Goal: Download file/media

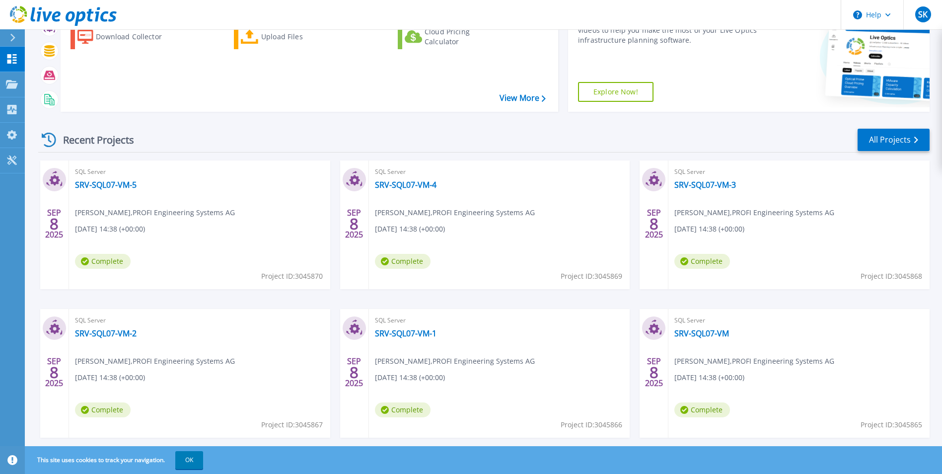
scroll to position [118, 0]
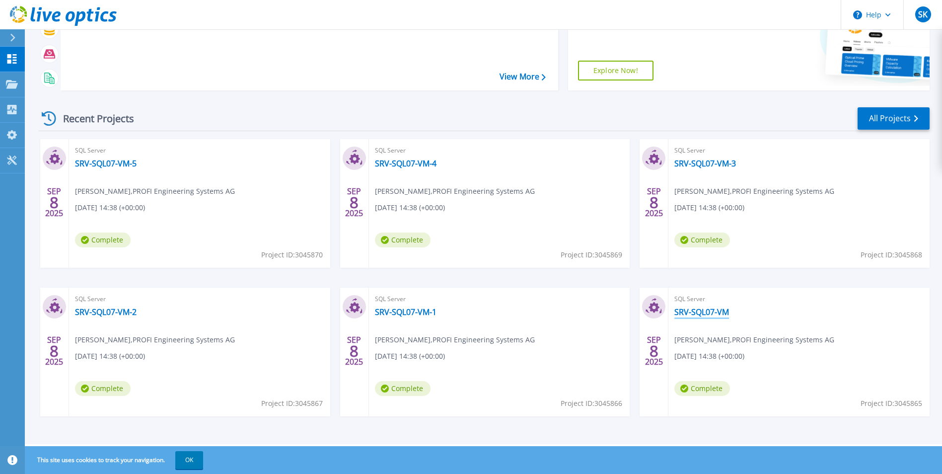
click at [719, 315] on link "SRV-SQL07-VM" at bounding box center [701, 312] width 55 height 10
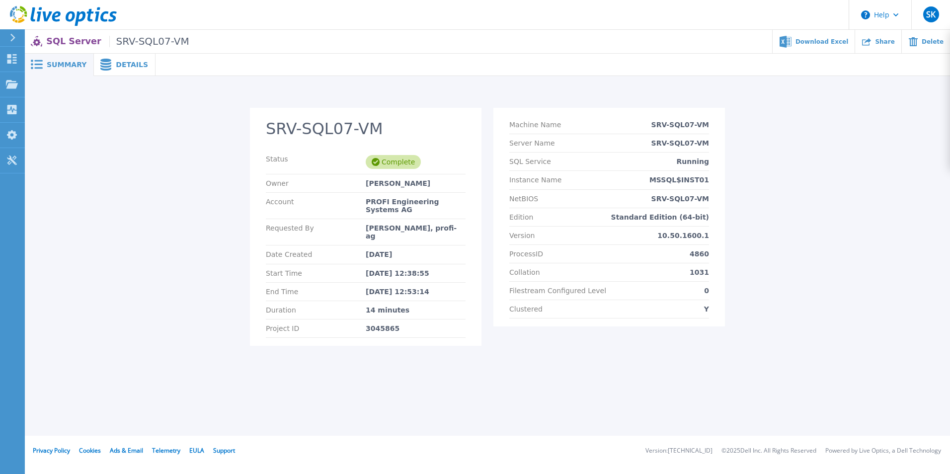
click at [122, 72] on div "Details" at bounding box center [125, 65] width 62 height 22
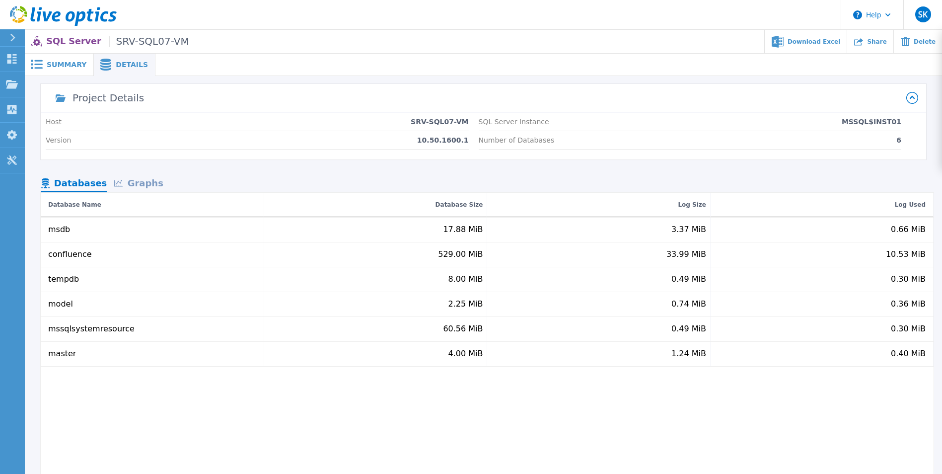
click at [134, 188] on div "Graphs" at bounding box center [139, 183] width 64 height 17
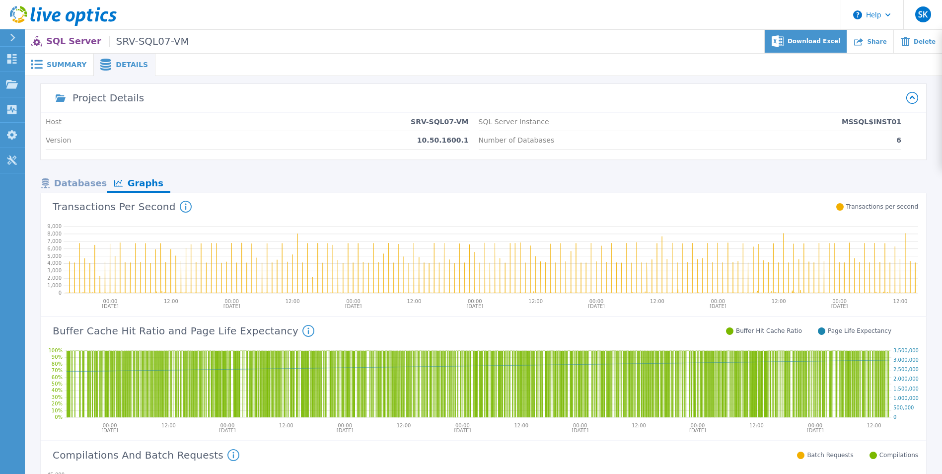
click at [821, 44] on span "Download Excel" at bounding box center [814, 41] width 53 height 6
click at [60, 42] on p "SQL Server SRV-SQL07-VM" at bounding box center [117, 41] width 143 height 11
click at [33, 63] on p "Dashboard" at bounding box center [44, 60] width 37 height 26
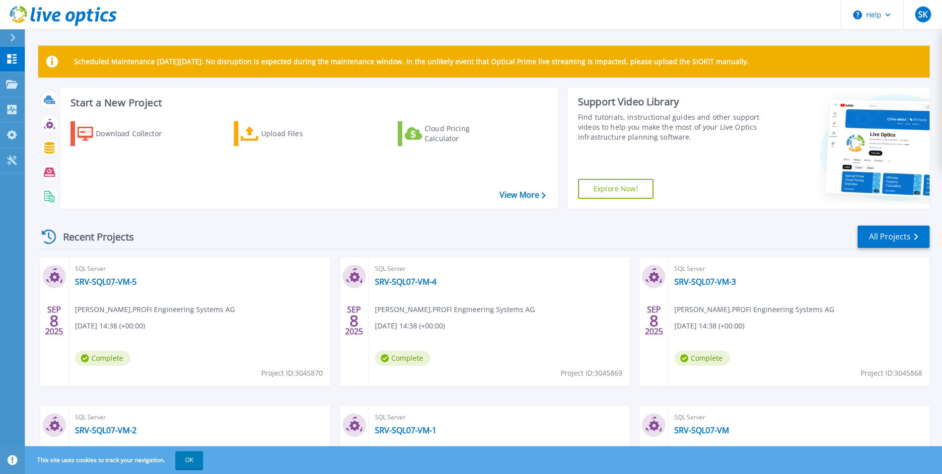
scroll to position [118, 0]
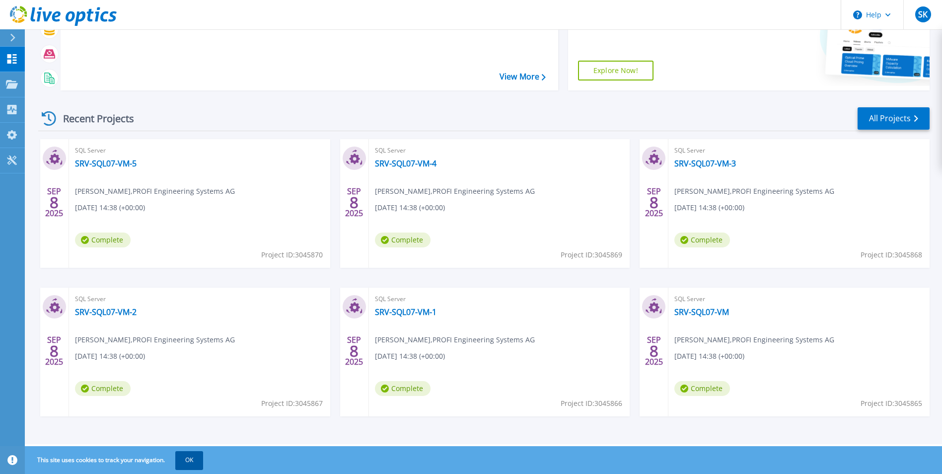
click at [196, 459] on button "OK" at bounding box center [189, 460] width 28 height 18
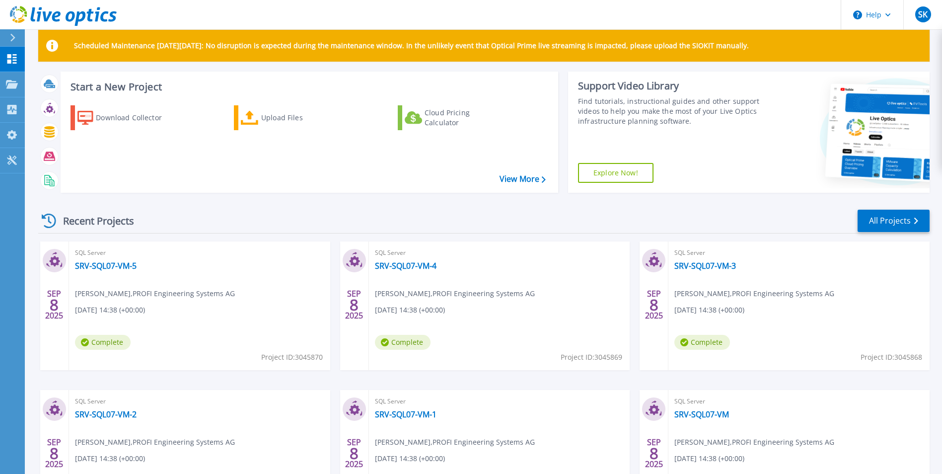
scroll to position [0, 0]
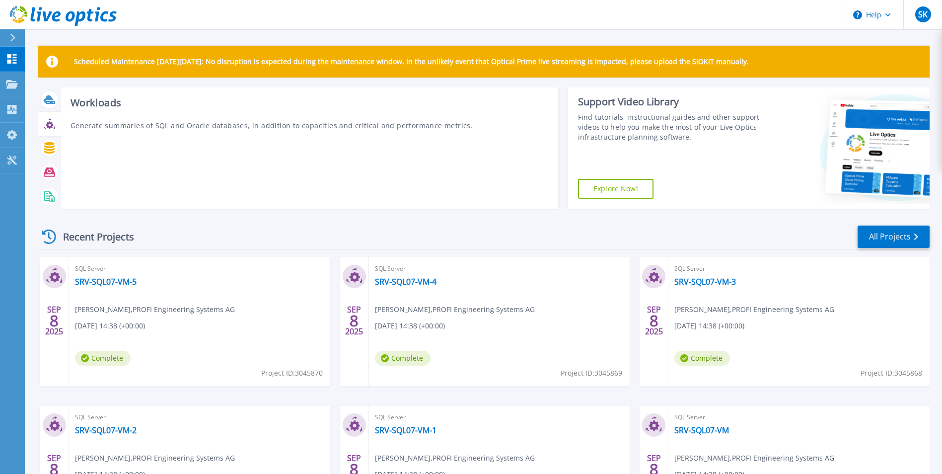
click at [47, 129] on icon at bounding box center [49, 123] width 11 height 11
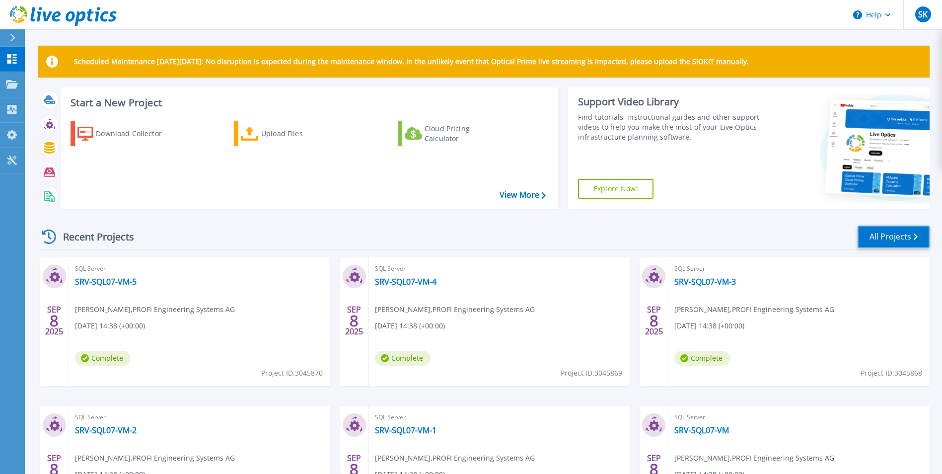
click at [886, 241] on link "All Projects" at bounding box center [894, 236] width 72 height 22
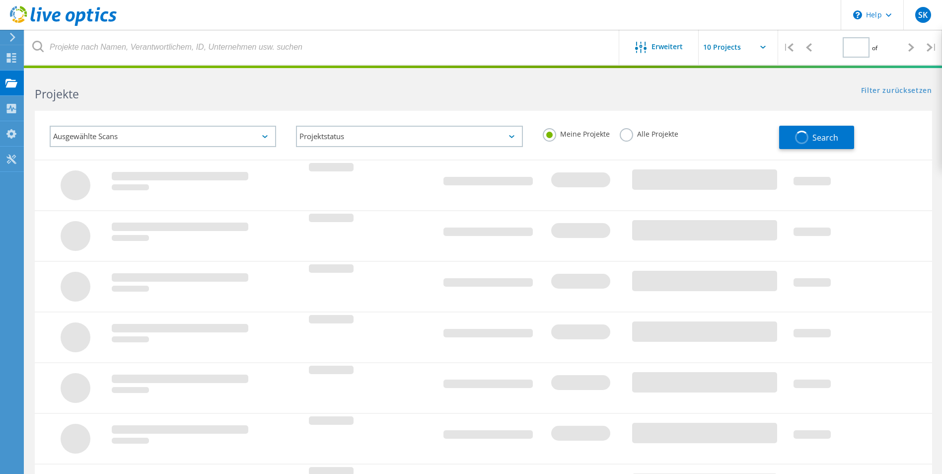
type input "1"
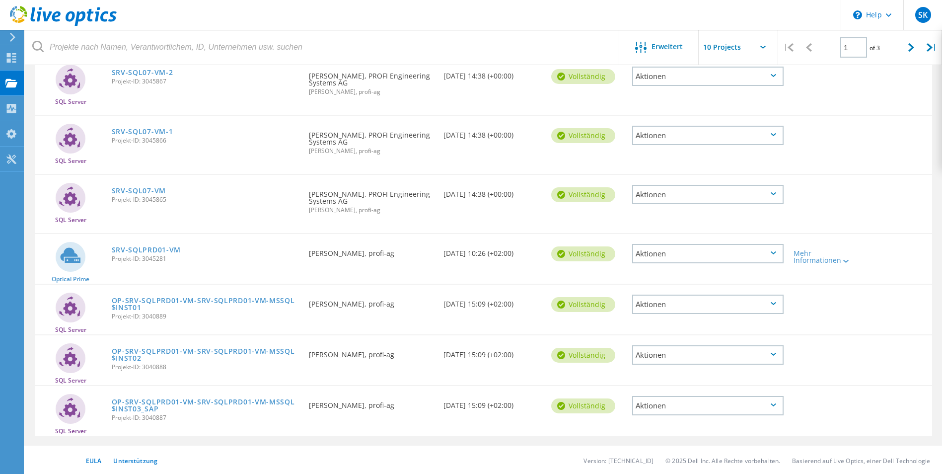
scroll to position [305, 0]
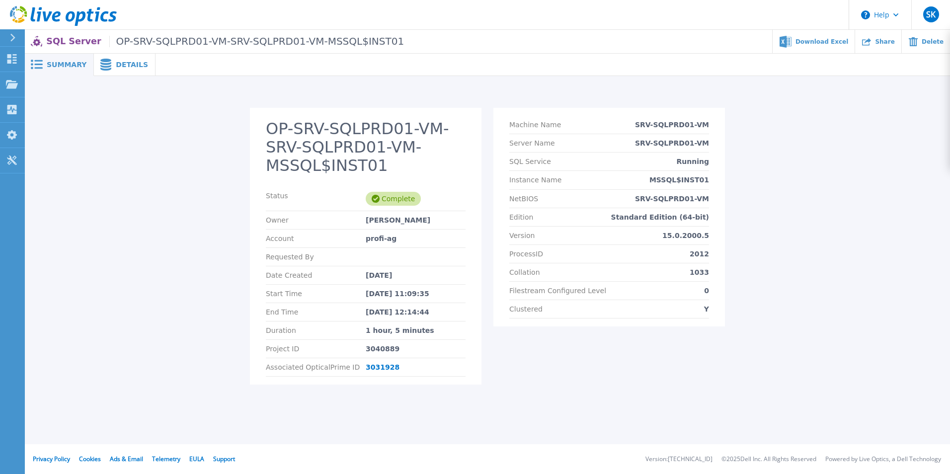
click at [122, 64] on span "Details" at bounding box center [132, 64] width 32 height 7
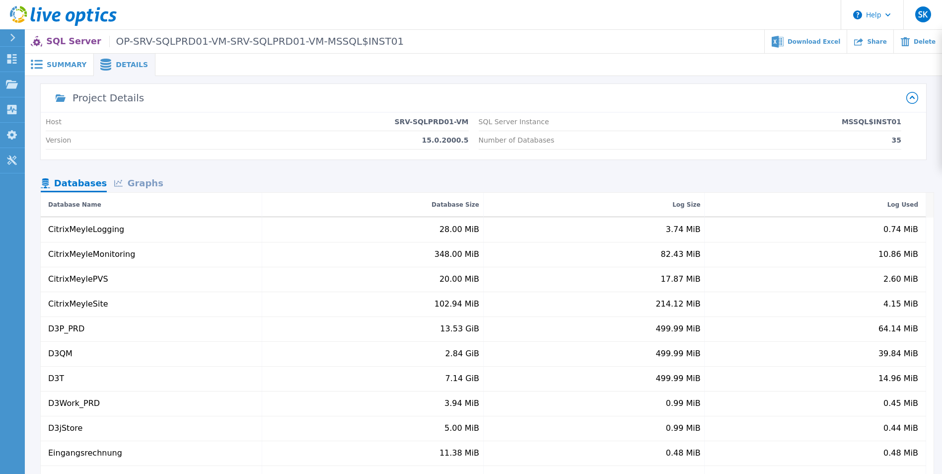
click at [58, 64] on span "Summary" at bounding box center [67, 64] width 40 height 7
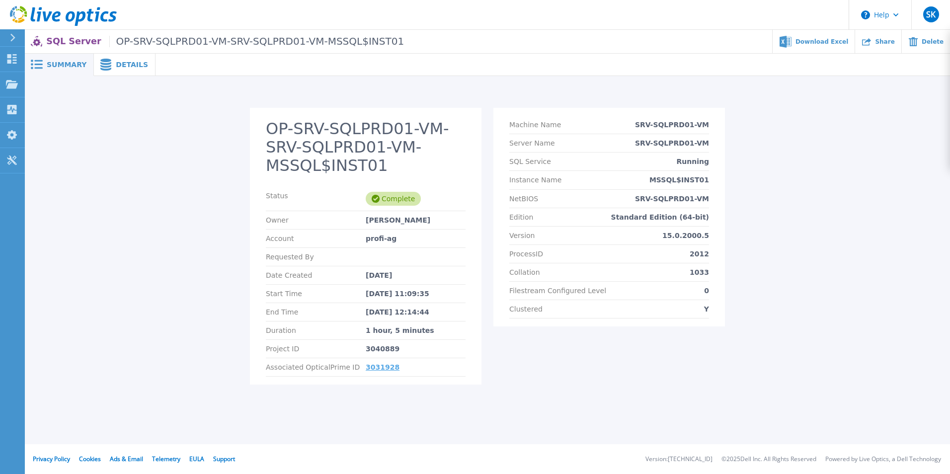
click at [373, 369] on link "3031928" at bounding box center [383, 367] width 34 height 8
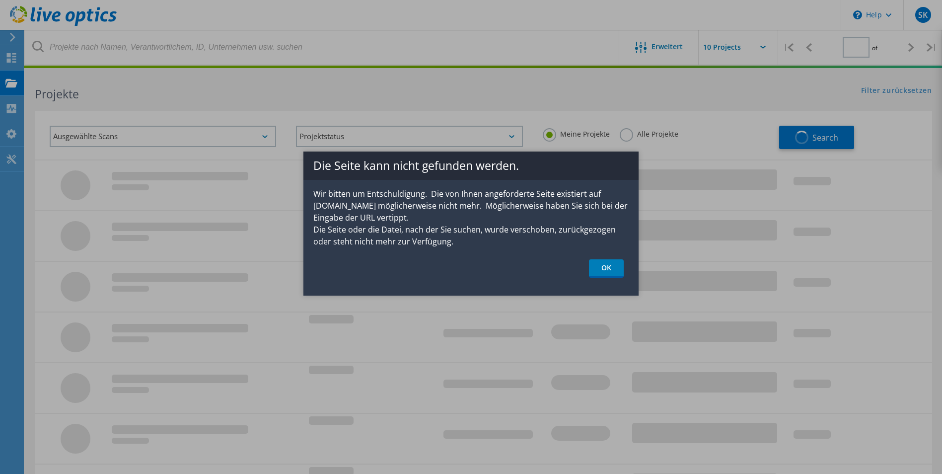
type input "1"
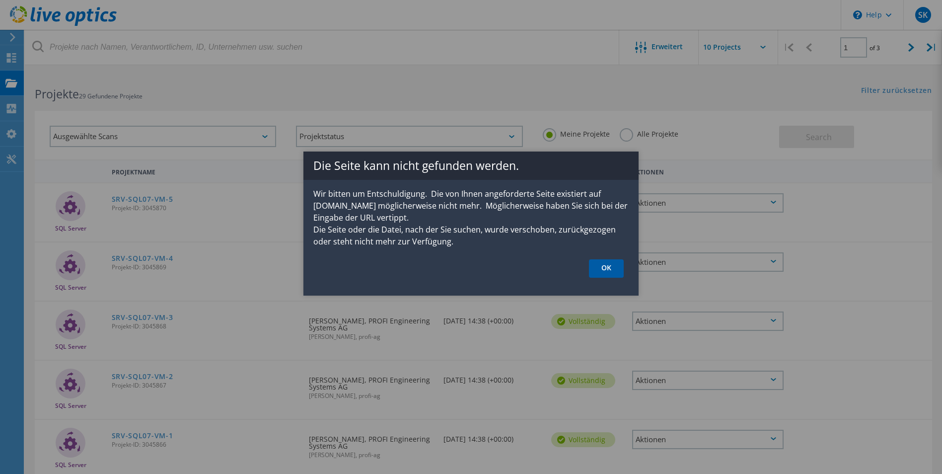
click at [601, 268] on link "OK" at bounding box center [606, 268] width 35 height 18
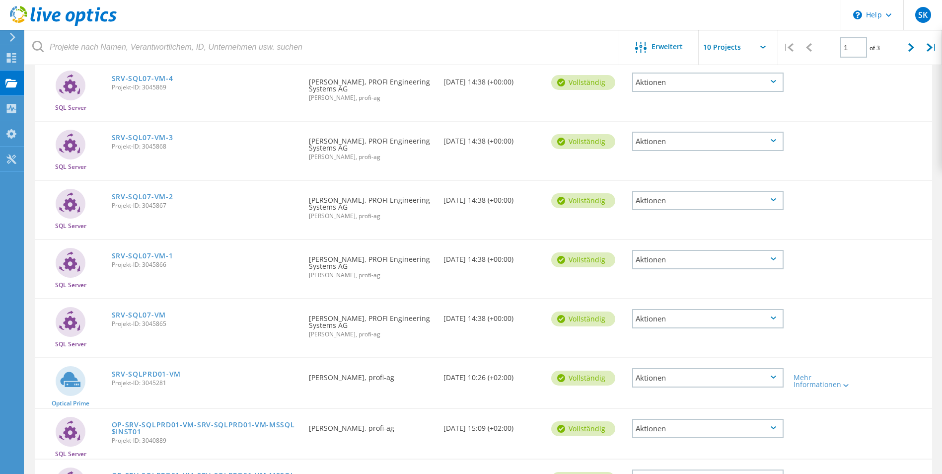
scroll to position [199, 0]
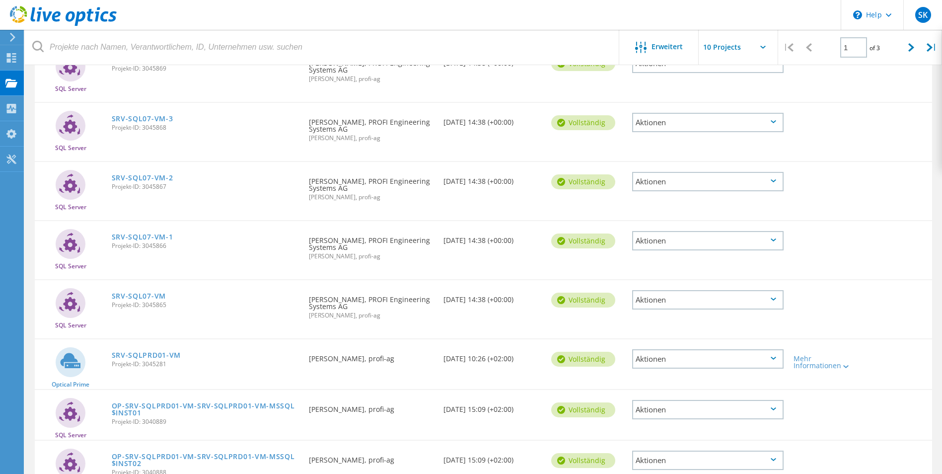
click at [757, 300] on div "Aktionen" at bounding box center [707, 299] width 151 height 19
click at [755, 292] on div "XLSX herunterladen" at bounding box center [707, 292] width 149 height 15
click at [736, 239] on div "Aktionen" at bounding box center [707, 240] width 151 height 19
click at [703, 236] on div "XLSX herunterladen" at bounding box center [707, 232] width 149 height 15
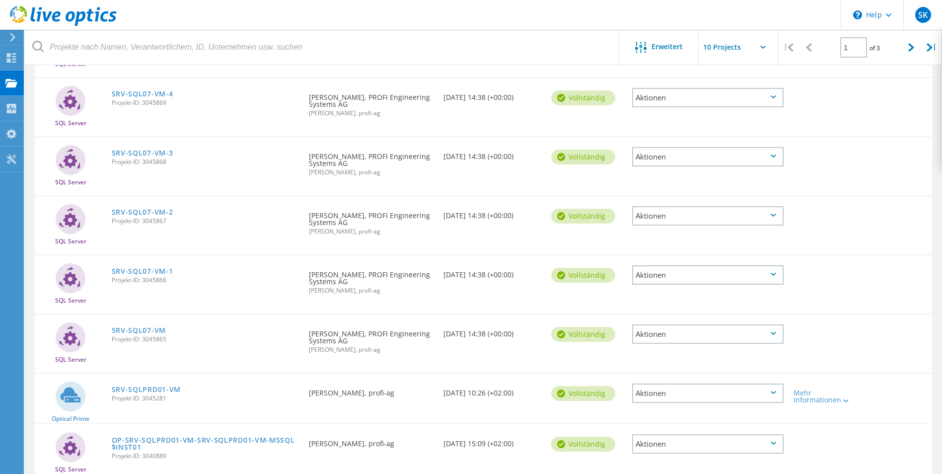
scroll to position [149, 0]
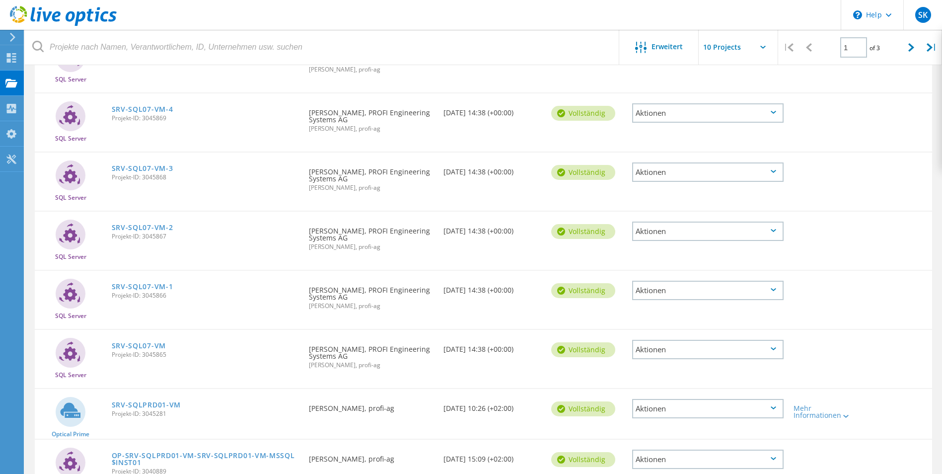
click at [694, 231] on div "Aktionen" at bounding box center [707, 231] width 151 height 19
click at [678, 223] on div "XLSX herunterladen" at bounding box center [707, 223] width 149 height 15
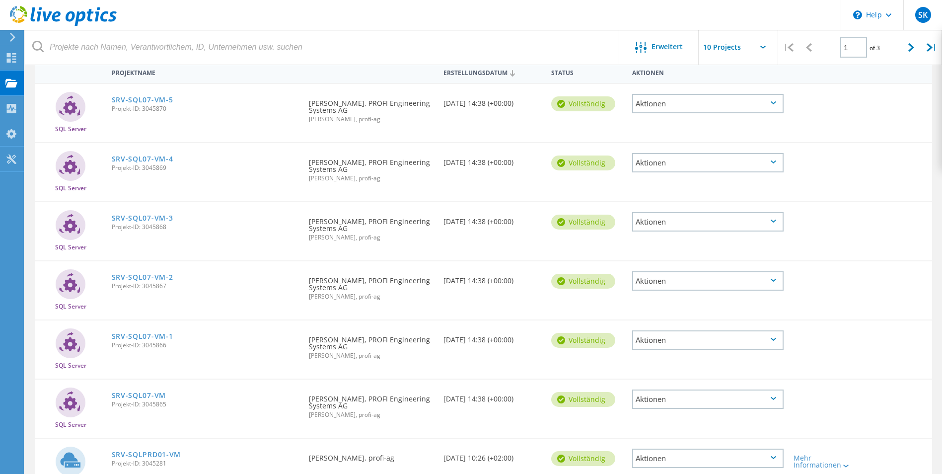
click at [693, 221] on div "Aktionen" at bounding box center [707, 221] width 151 height 19
click at [685, 217] on div "XLSX herunterladen" at bounding box center [707, 214] width 149 height 15
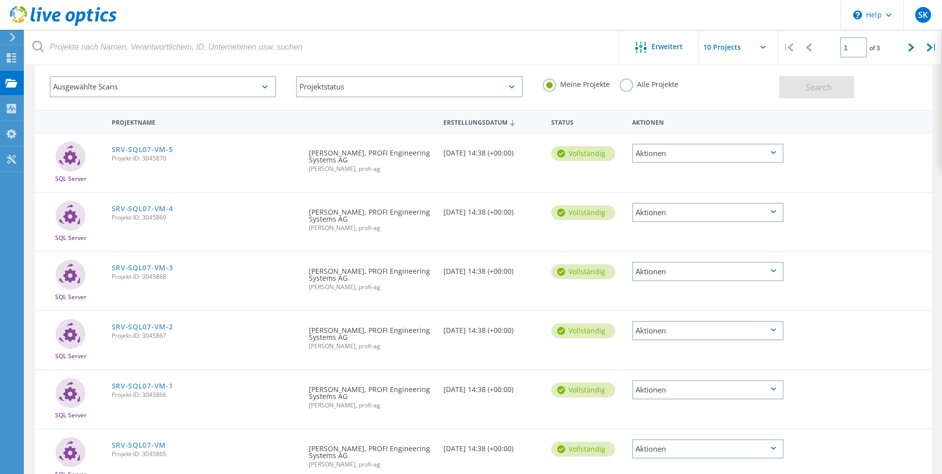
scroll to position [0, 0]
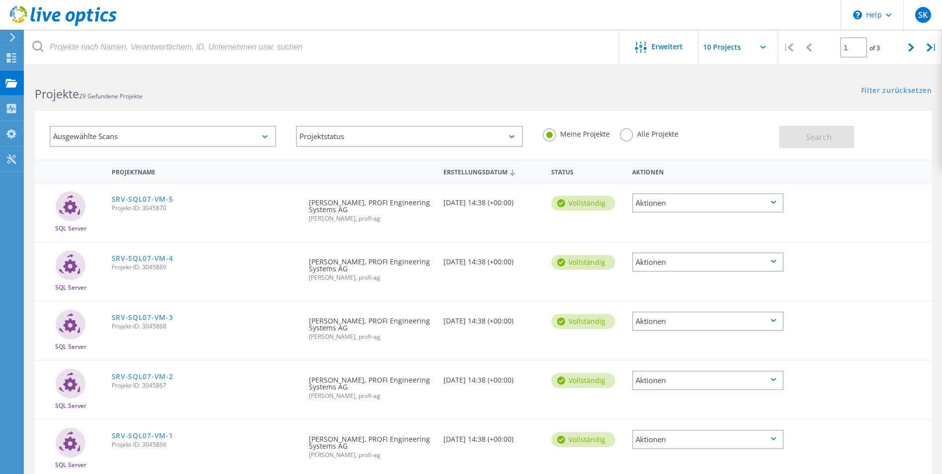
click at [707, 262] on div "Aktionen" at bounding box center [707, 261] width 151 height 19
click at [705, 255] on div "XLSX herunterladen" at bounding box center [707, 254] width 149 height 15
click at [685, 196] on div "Aktionen" at bounding box center [707, 202] width 151 height 19
click at [679, 198] on div "XLSX herunterladen" at bounding box center [707, 195] width 149 height 15
click at [6, 82] on use at bounding box center [11, 82] width 12 height 8
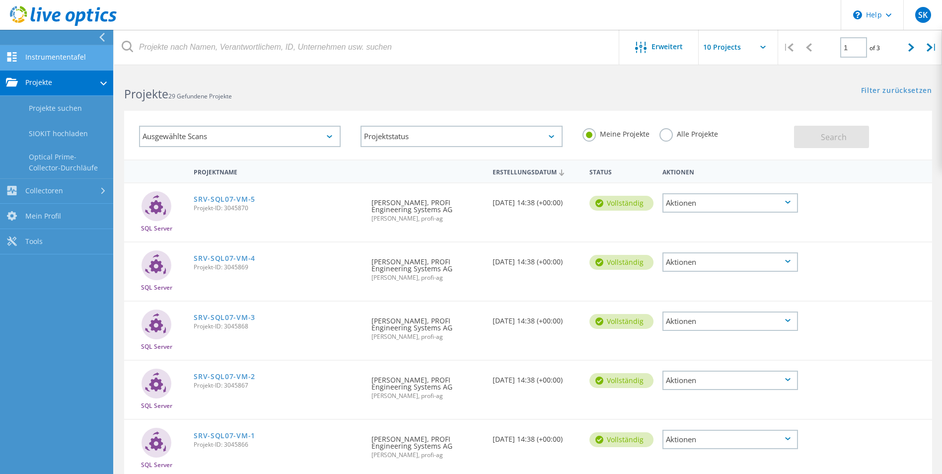
click at [40, 55] on link "Instrumententafel" at bounding box center [56, 57] width 113 height 25
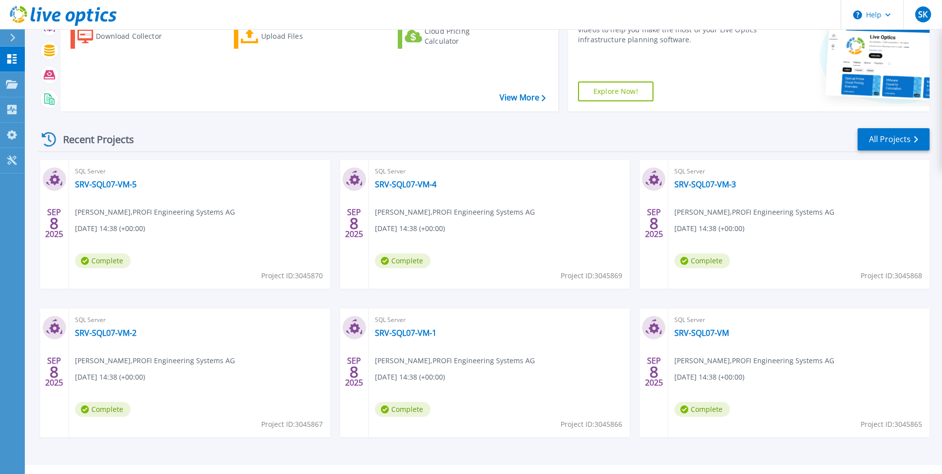
scroll to position [118, 0]
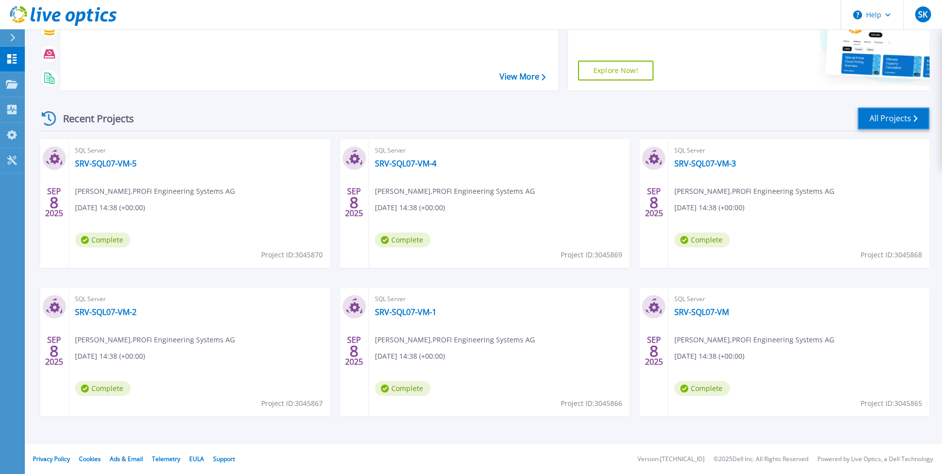
click at [872, 115] on link "All Projects" at bounding box center [894, 118] width 72 height 22
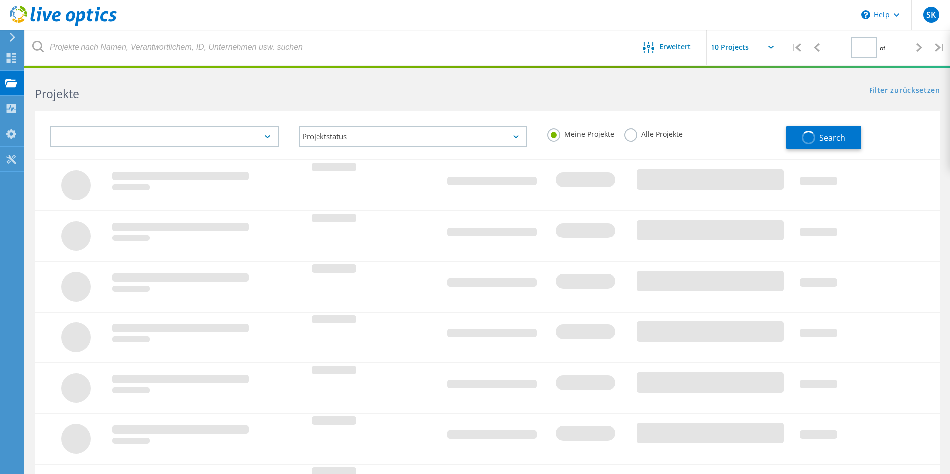
type input "1"
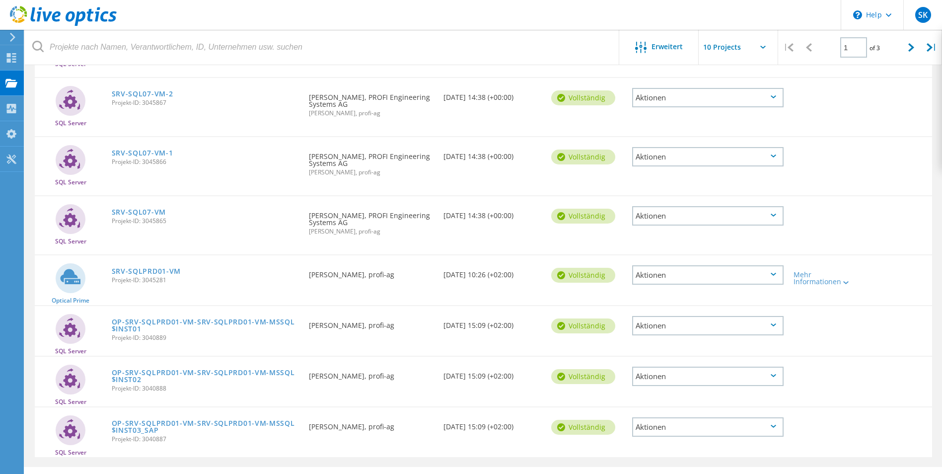
scroll to position [298, 0]
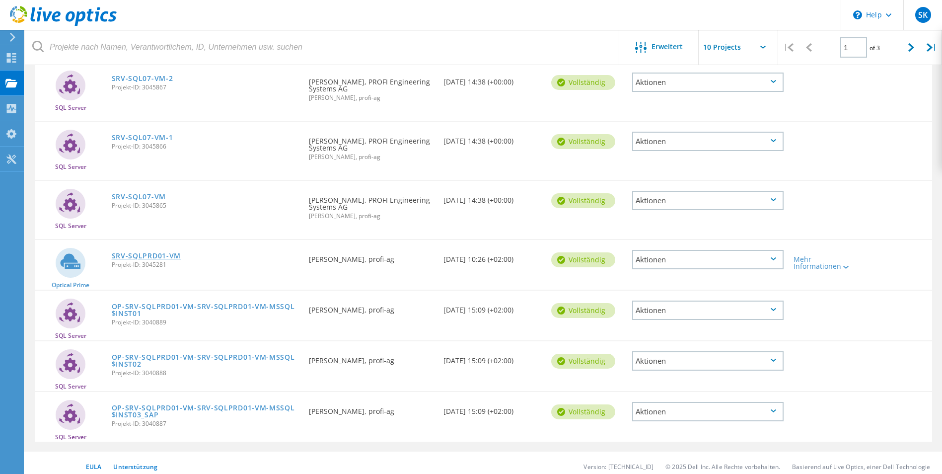
click at [157, 257] on link "SRV-SQLPRD01-VM" at bounding box center [147, 255] width 70 height 7
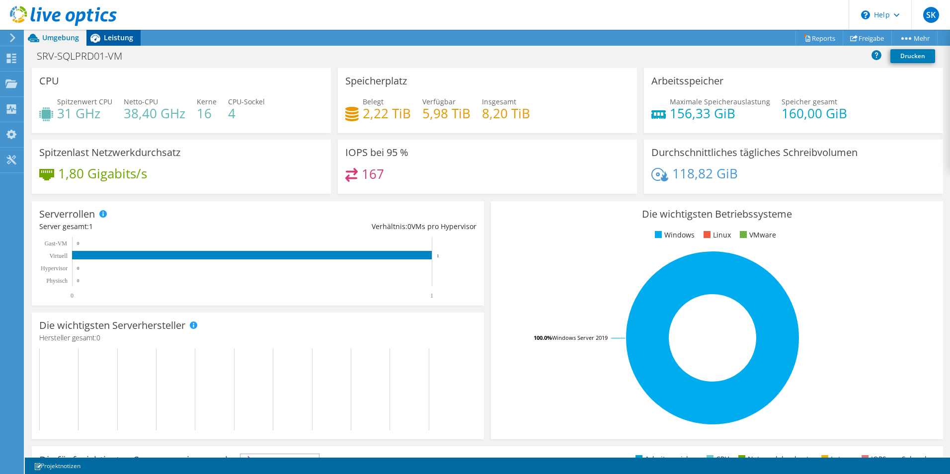
click at [116, 42] on span "Leistung" at bounding box center [118, 37] width 29 height 9
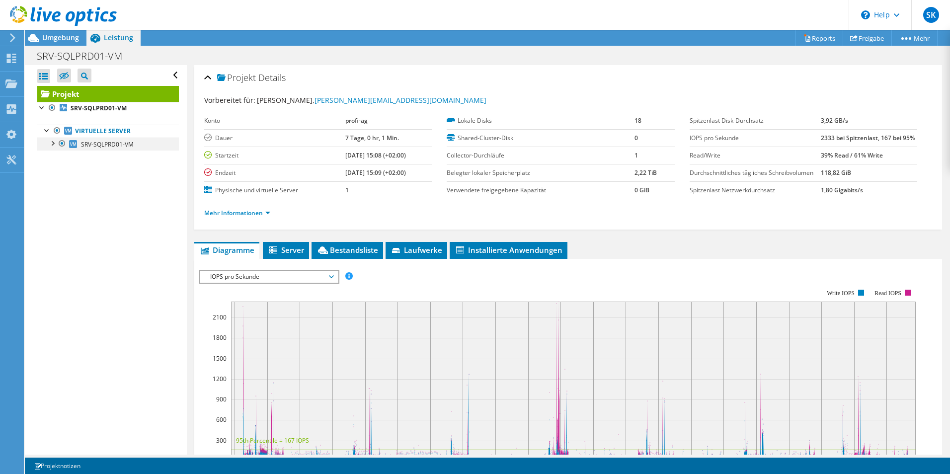
click at [54, 142] on div at bounding box center [52, 143] width 10 height 10
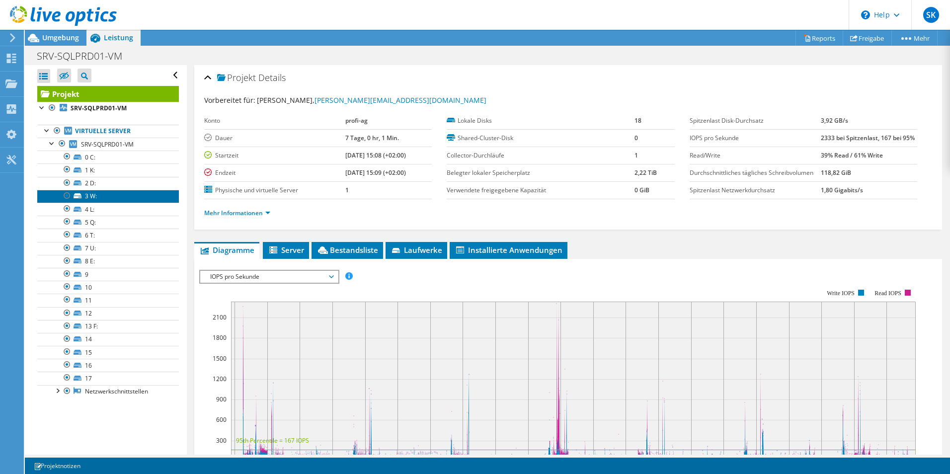
click at [96, 194] on link "3 W:" at bounding box center [108, 196] width 142 height 13
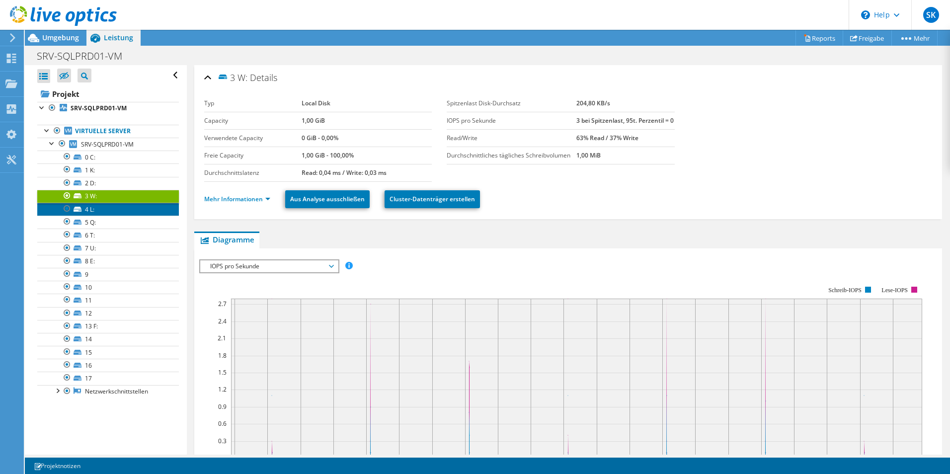
click at [97, 210] on link "4 L:" at bounding box center [108, 209] width 142 height 13
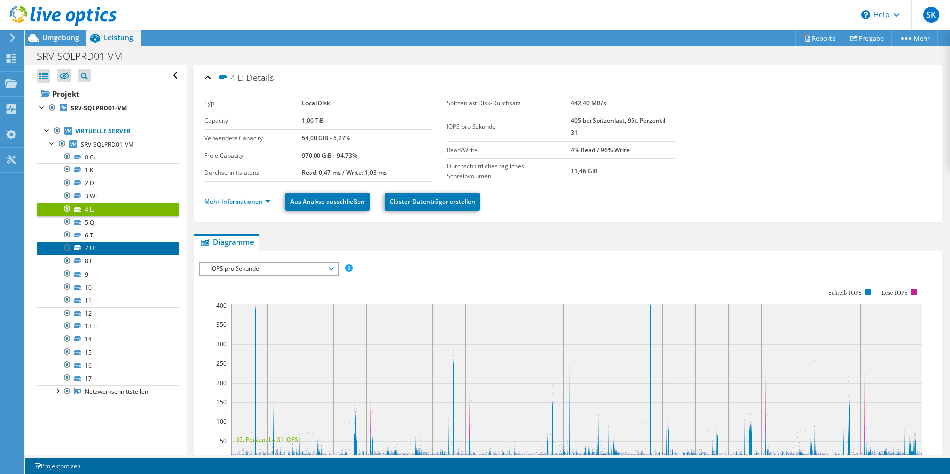
click at [96, 247] on link "7 U:" at bounding box center [108, 248] width 142 height 13
